Goal: Transaction & Acquisition: Purchase product/service

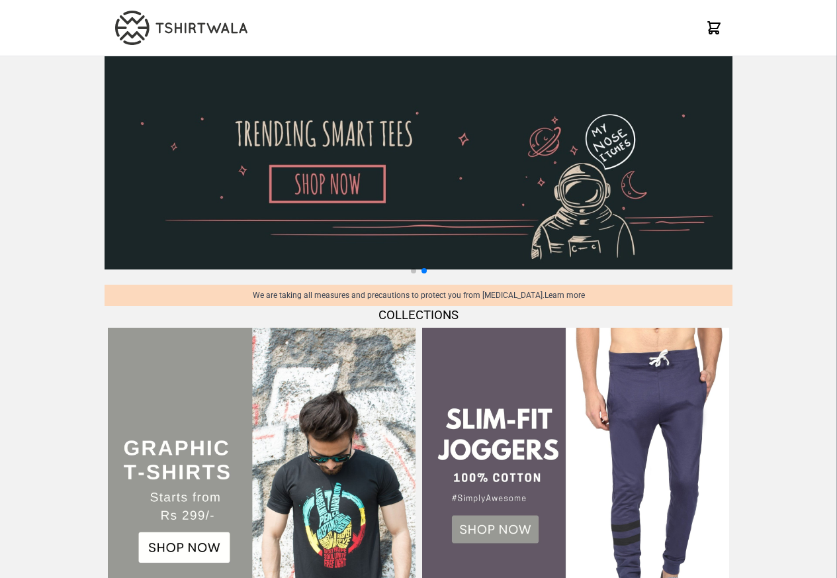
click at [310, 218] on img at bounding box center [419, 162] width 628 height 213
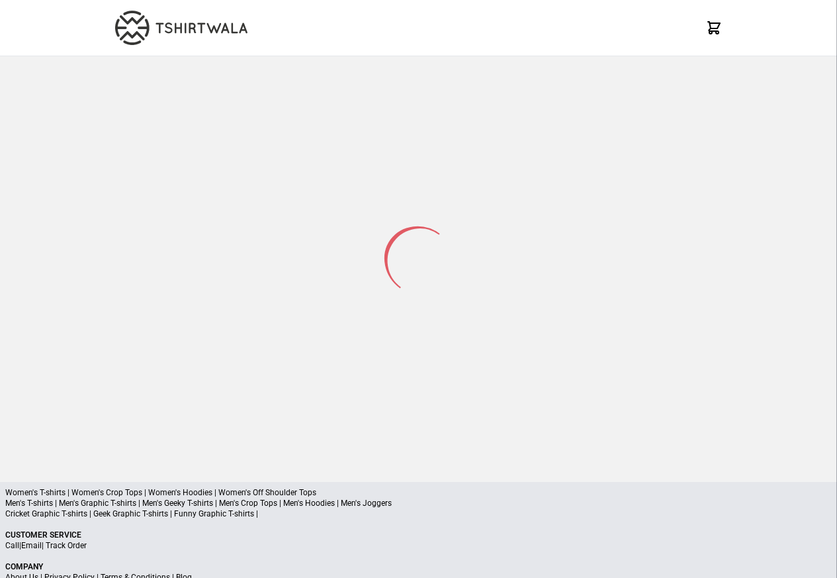
select select "*********"
